Goal: Transaction & Acquisition: Purchase product/service

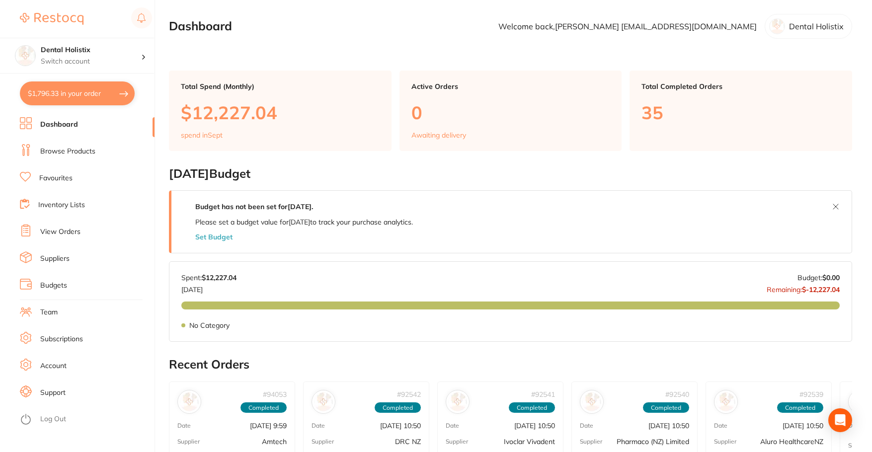
click at [68, 80] on section "Dental Holistix Switch account Dental Holistix $1,796.33 in your order Dashboar…" at bounding box center [77, 226] width 155 height 452
click at [68, 94] on button "$1,796.33 in your order" at bounding box center [77, 93] width 115 height 24
checkbox input "true"
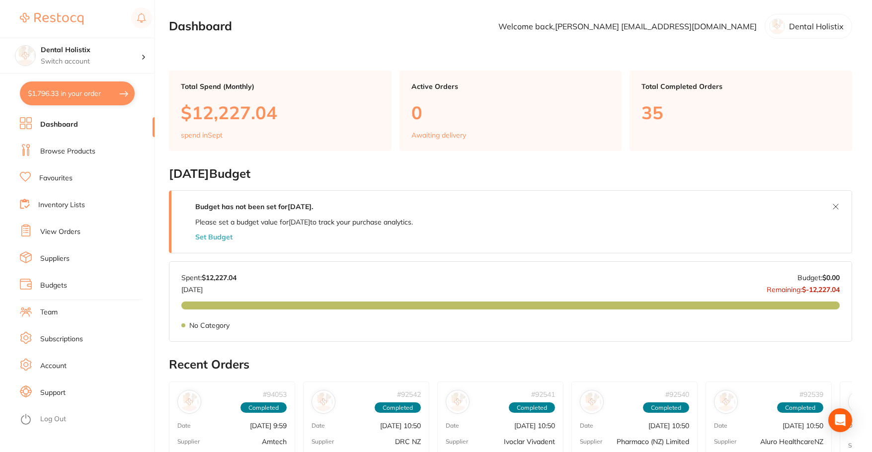
checkbox input "true"
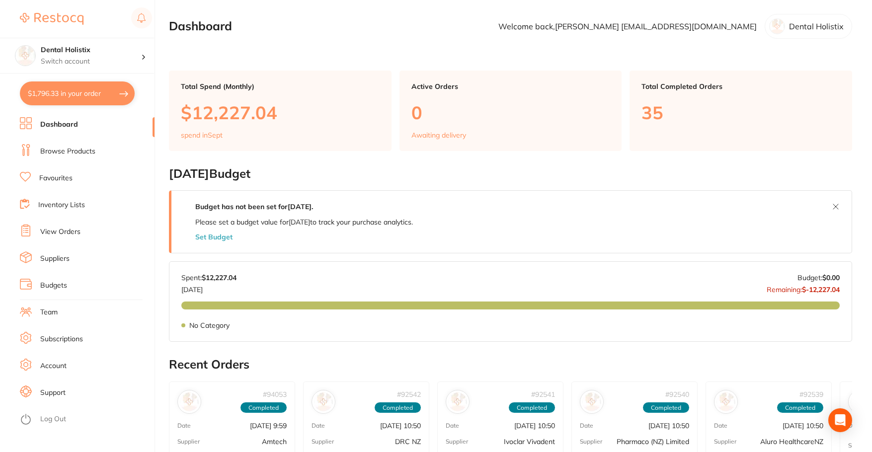
checkbox input "true"
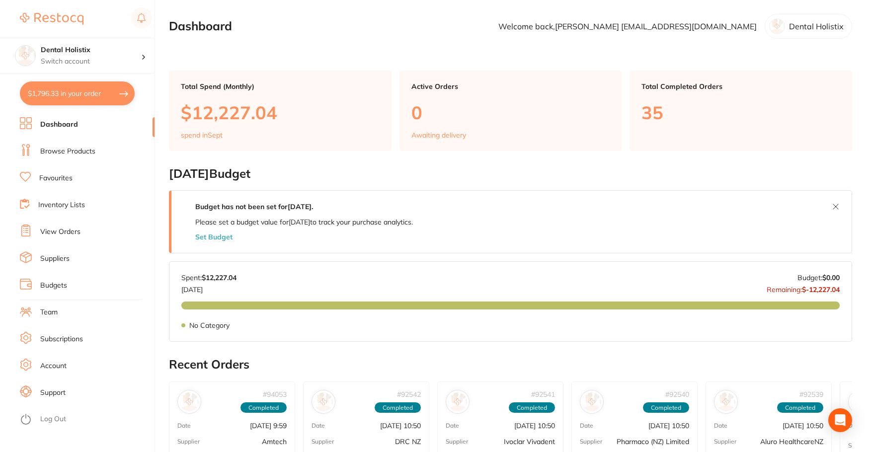
checkbox input "true"
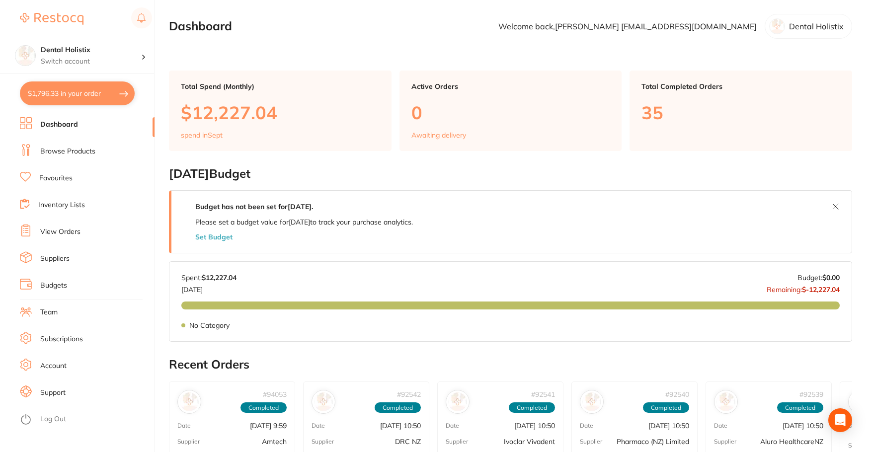
checkbox input "true"
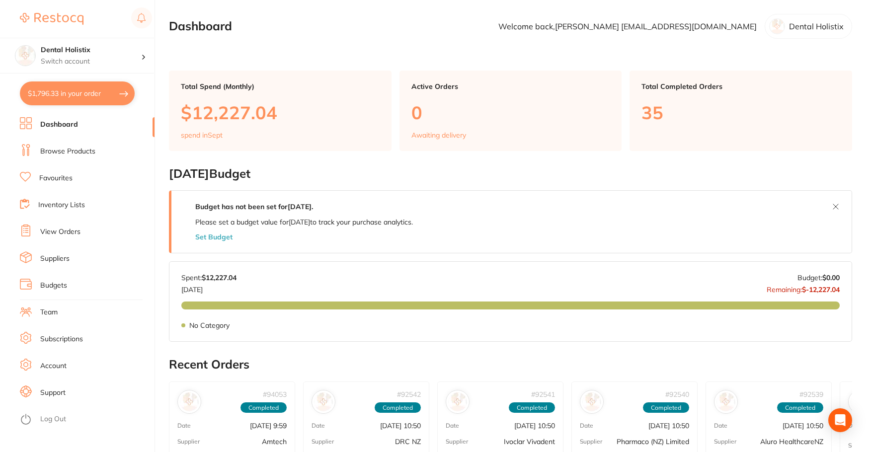
checkbox input "true"
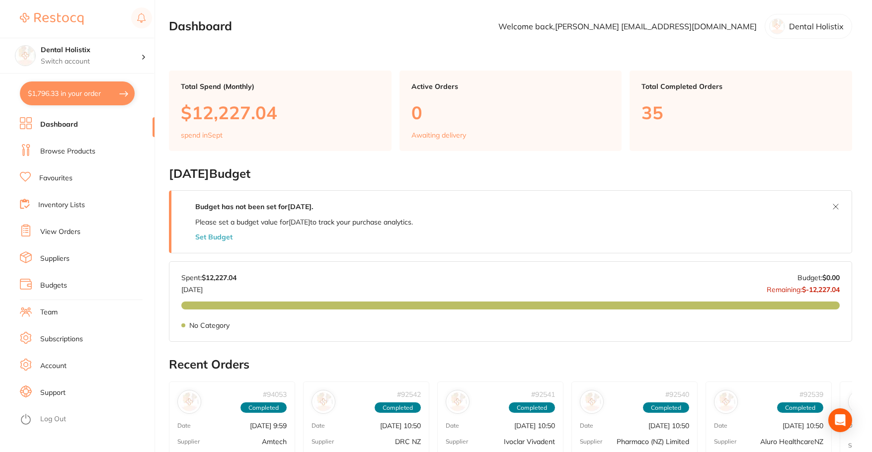
checkbox input "true"
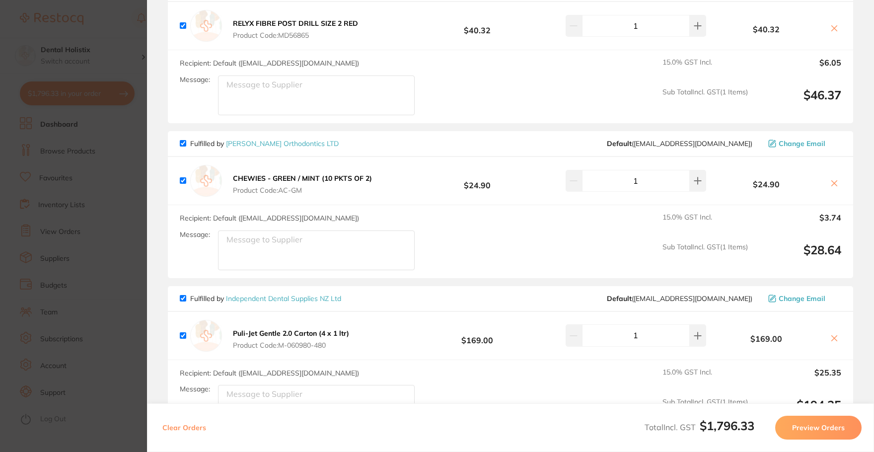
scroll to position [447, 0]
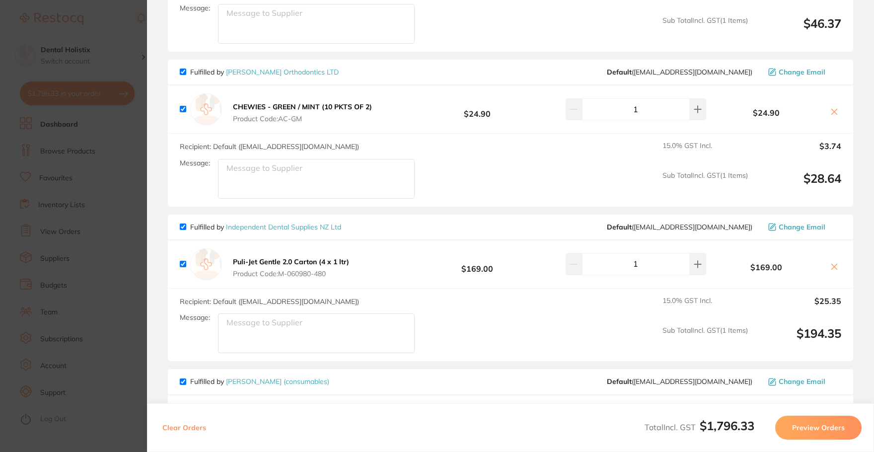
click at [100, 181] on section "Update RRP Set your pre negotiated price for this item. Item Agreed RRP (excl. …" at bounding box center [437, 226] width 874 height 452
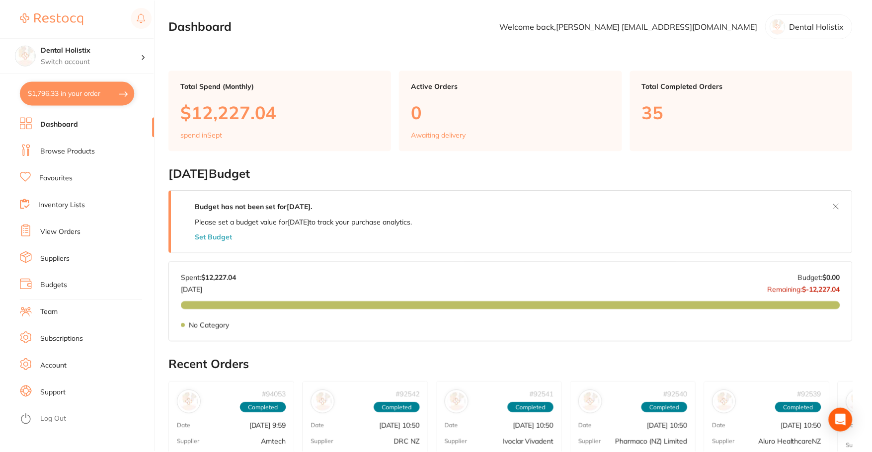
scroll to position [248, 0]
